Goal: Transaction & Acquisition: Download file/media

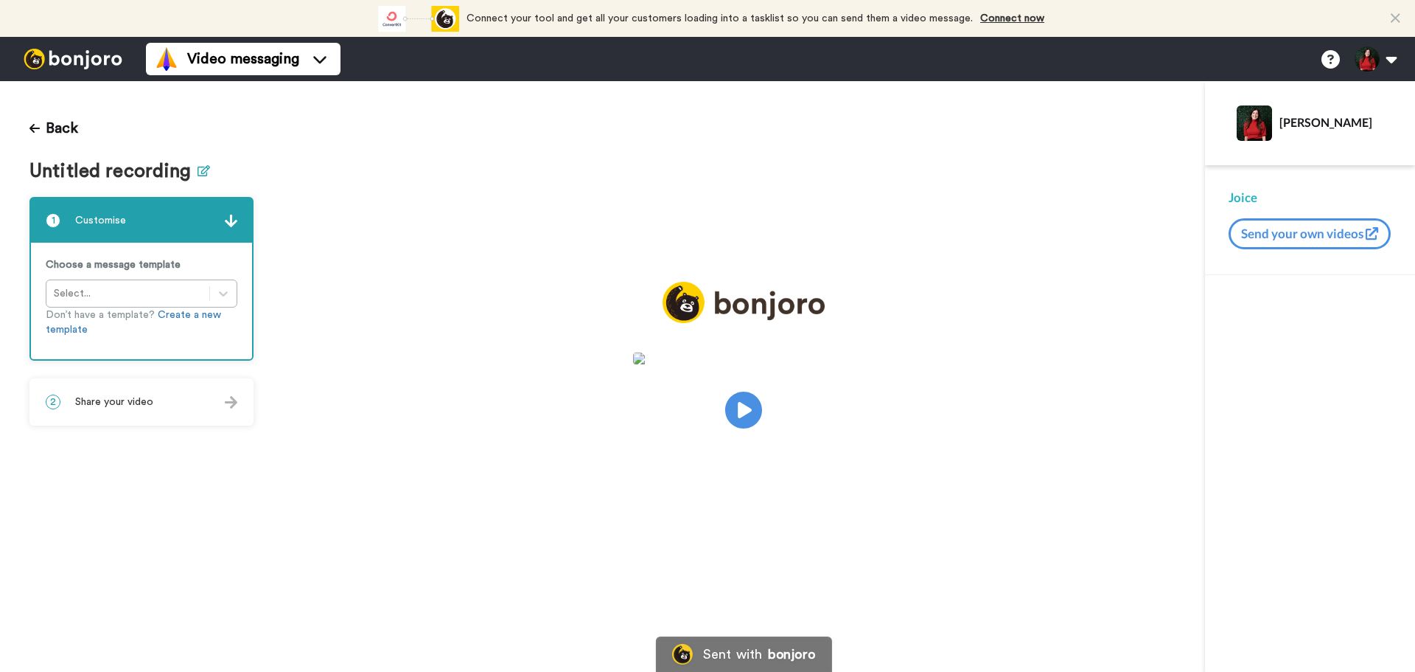
click at [201, 172] on icon at bounding box center [204, 170] width 13 height 11
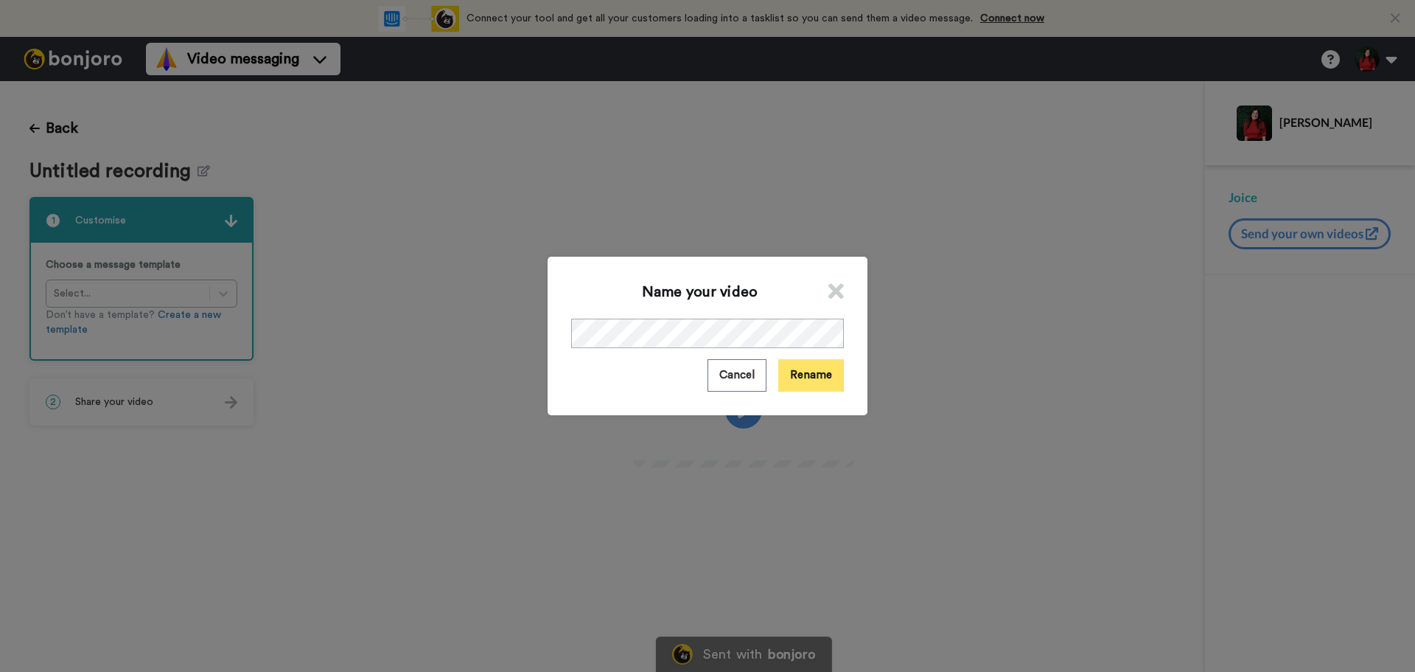
click at [828, 383] on button "Rename" at bounding box center [811, 375] width 66 height 32
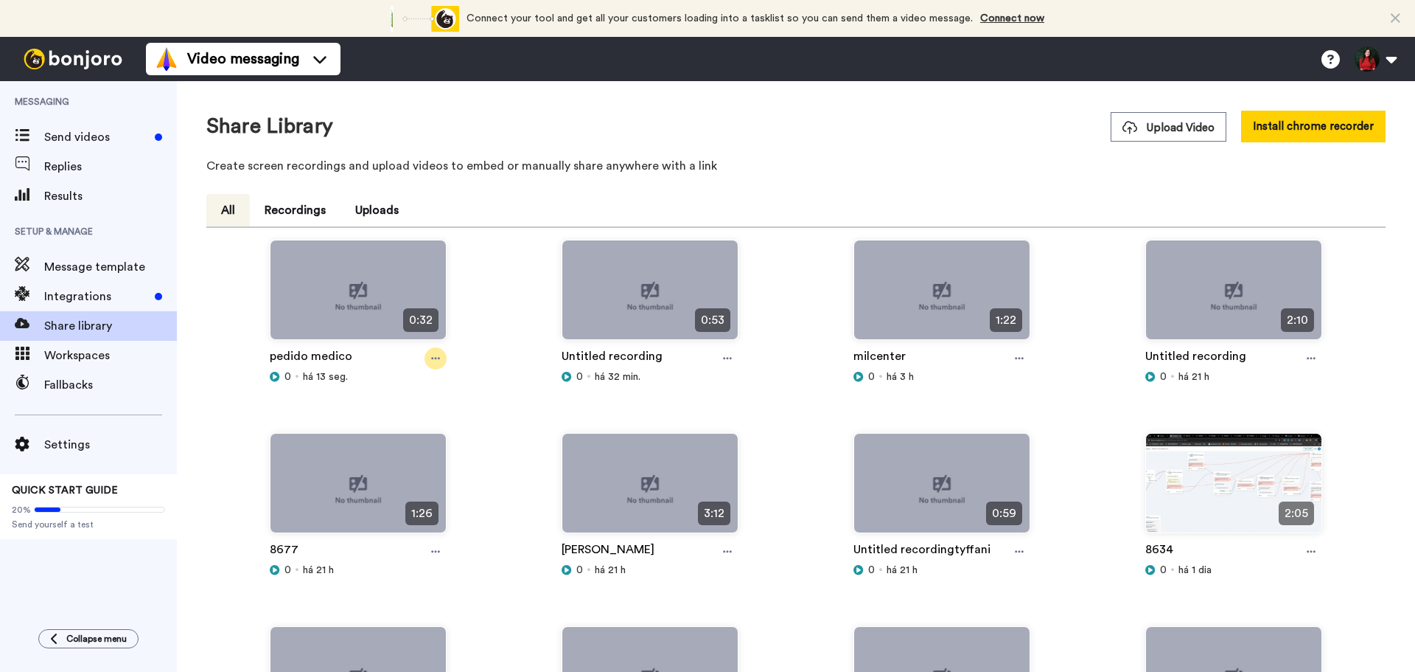
click at [431, 358] on icon at bounding box center [435, 359] width 9 height 2
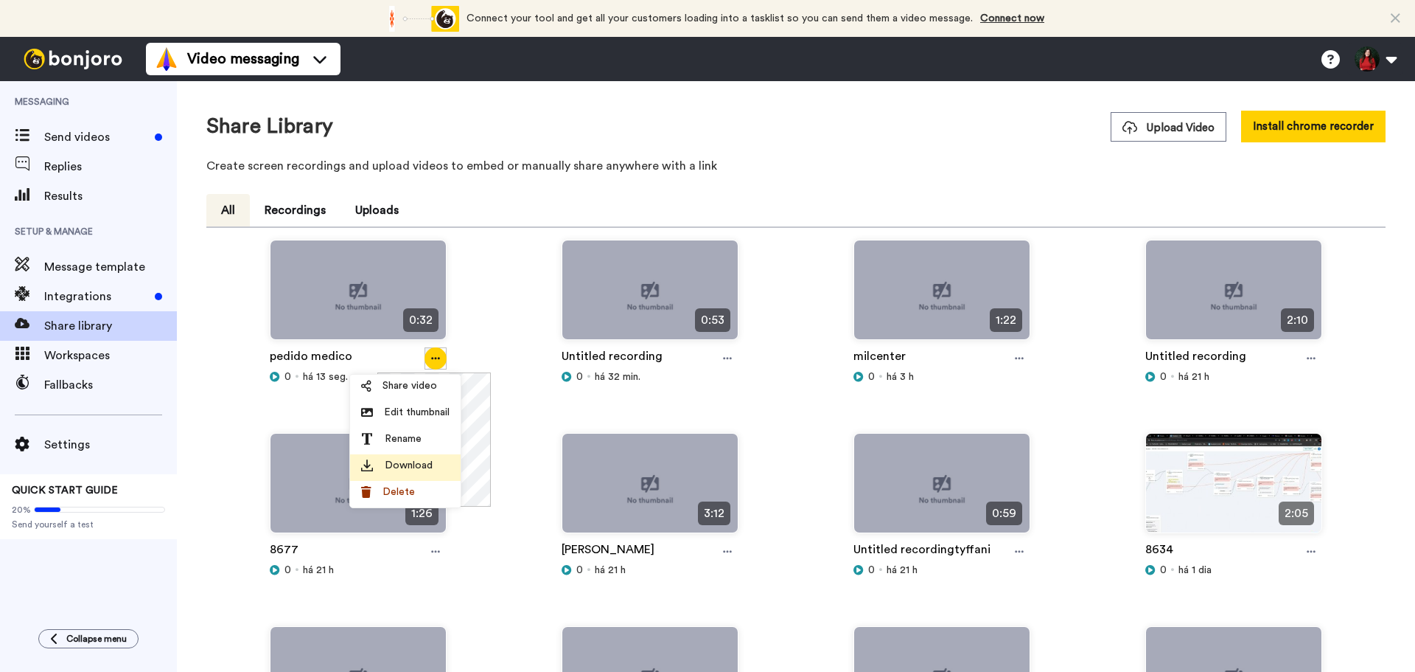
click at [422, 468] on span "Download" at bounding box center [409, 465] width 48 height 15
